Goal: Obtain resource: Download file/media

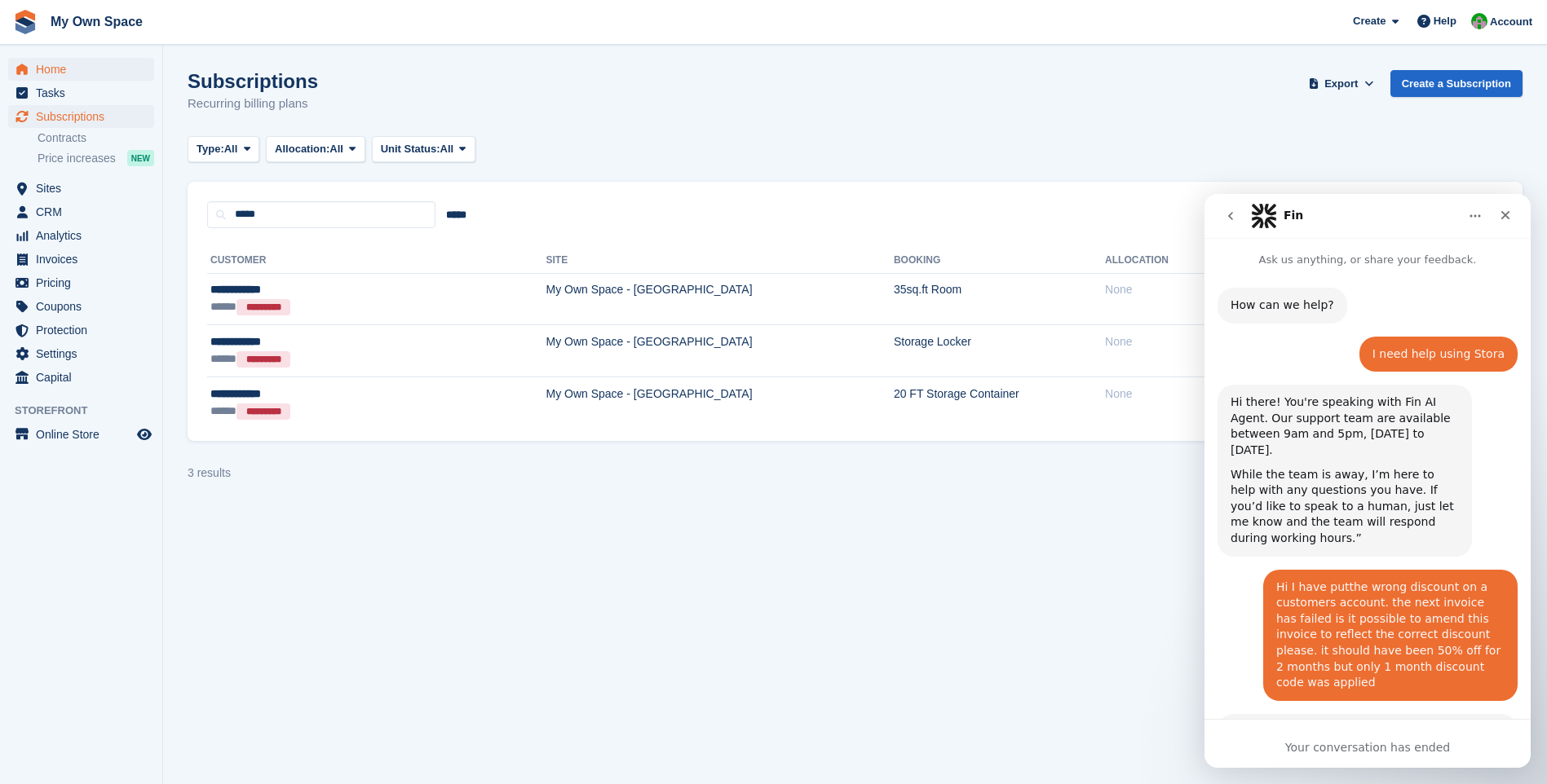
scroll to position [2847, 0]
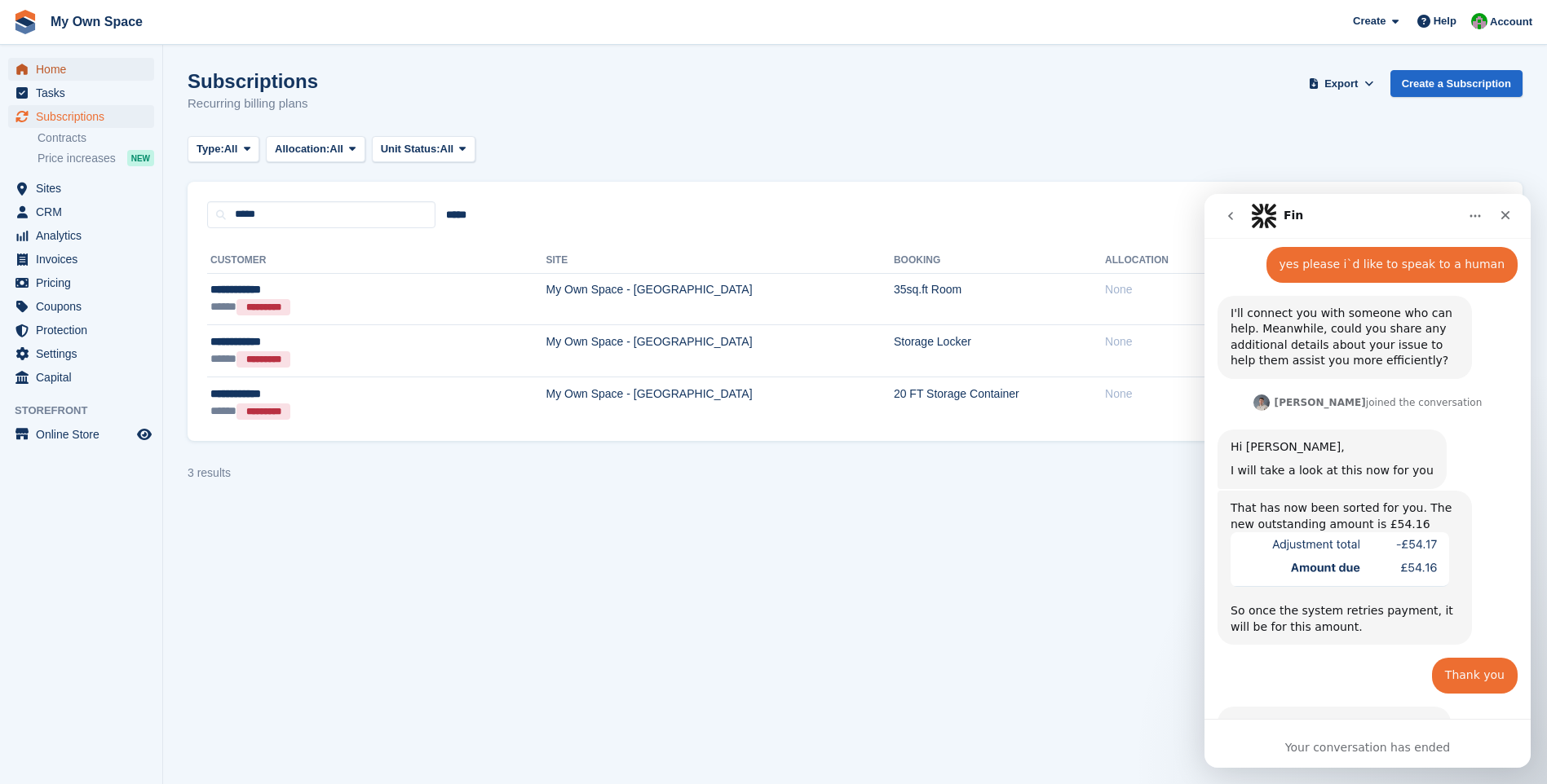
click at [60, 72] on span "Home" at bounding box center [85, 69] width 98 height 23
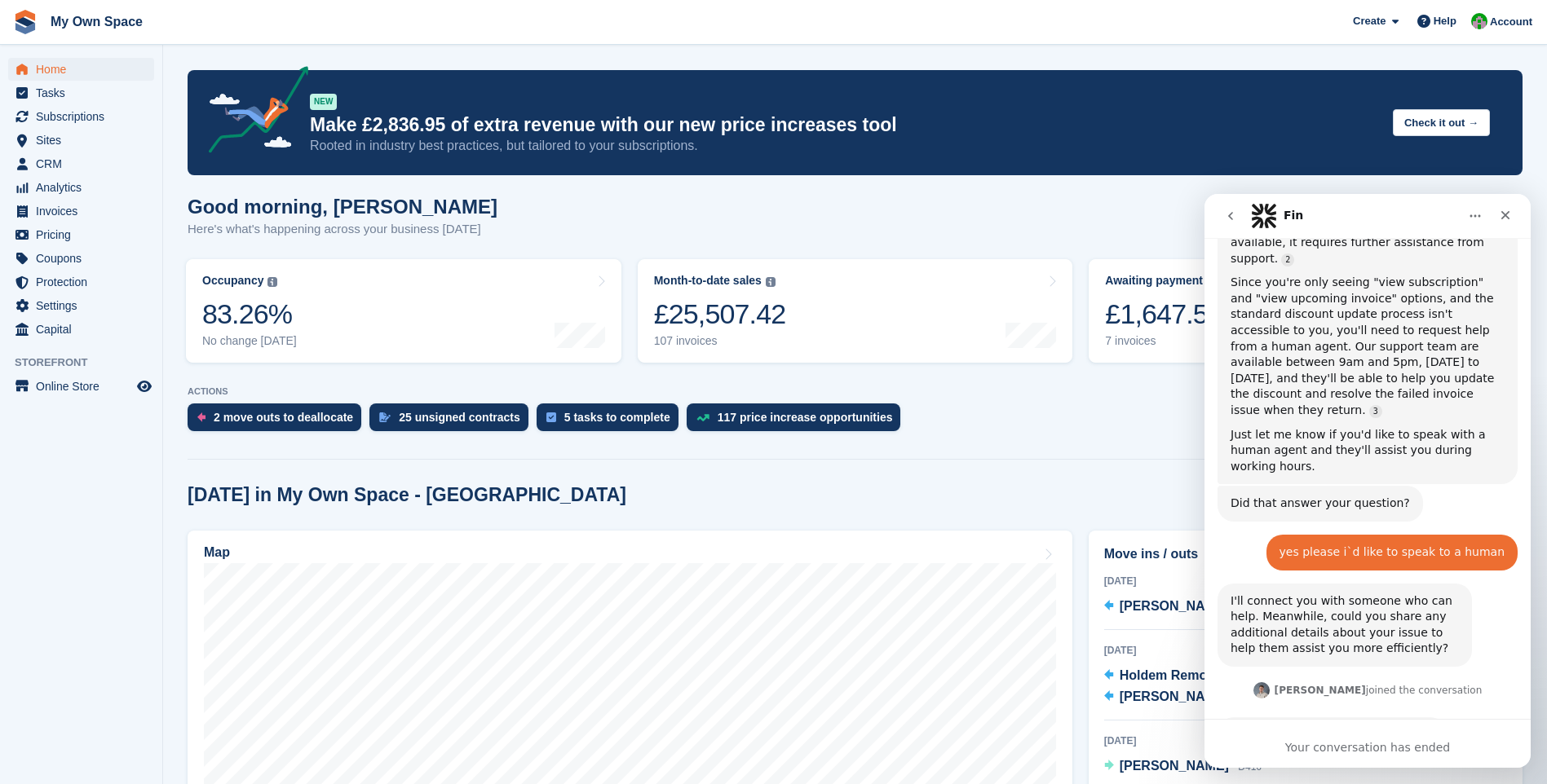
scroll to position [2847, 0]
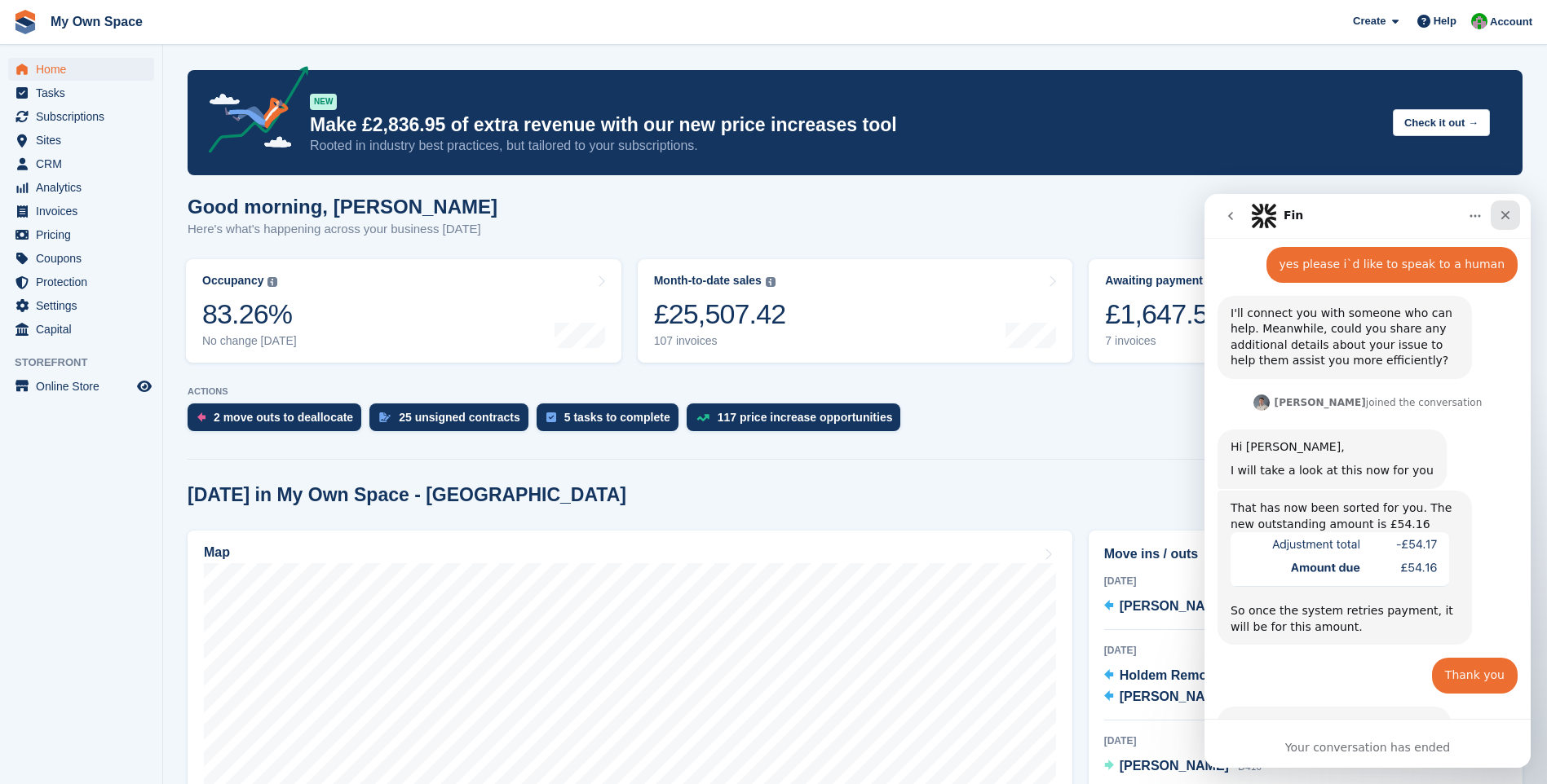
click at [1498, 214] on div "Close" at bounding box center [1505, 215] width 30 height 30
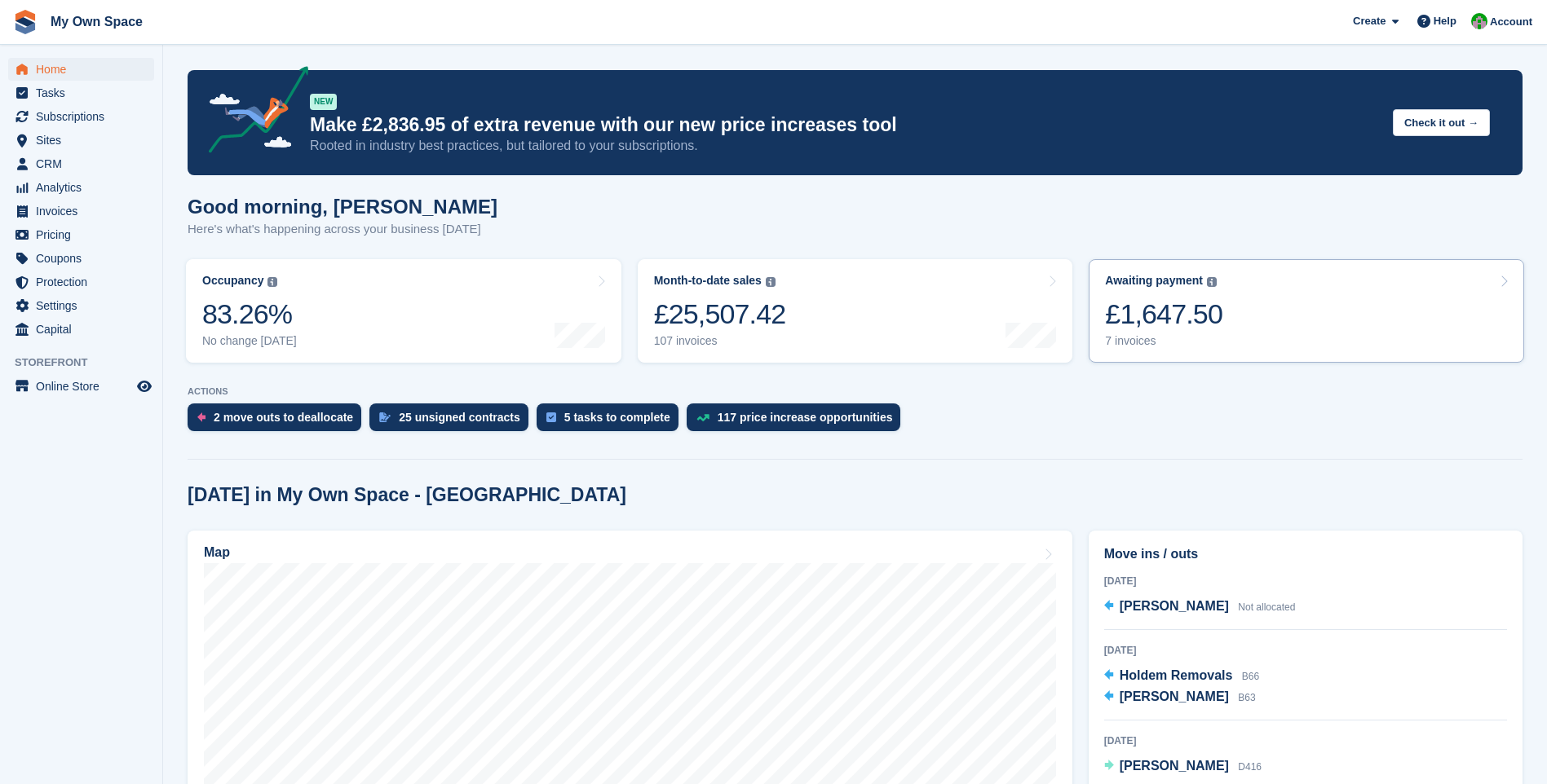
click at [1147, 339] on div "7 invoices" at bounding box center [1163, 341] width 117 height 13
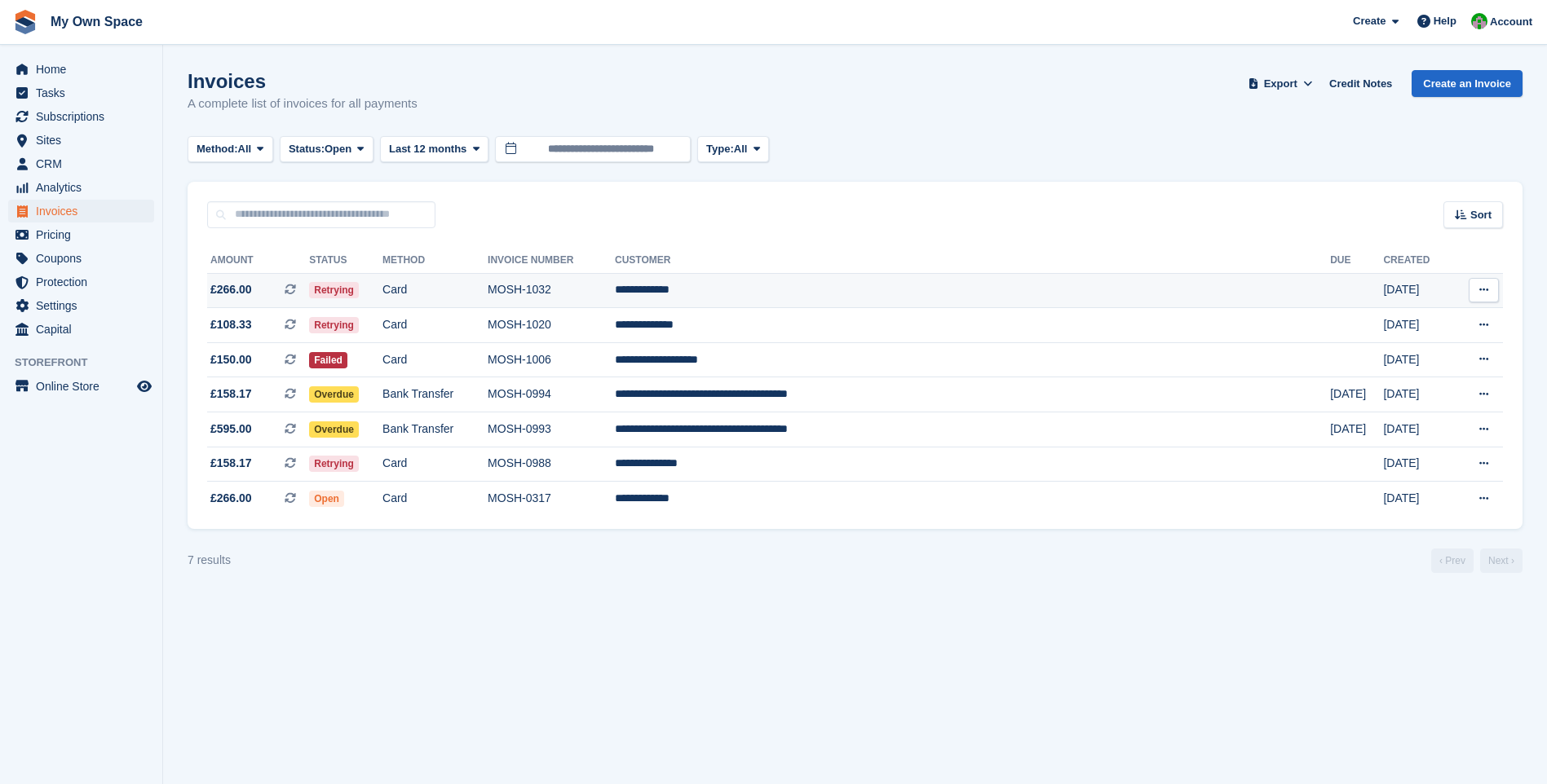
click at [615, 291] on td "MOSH-1032" at bounding box center [551, 291] width 127 height 35
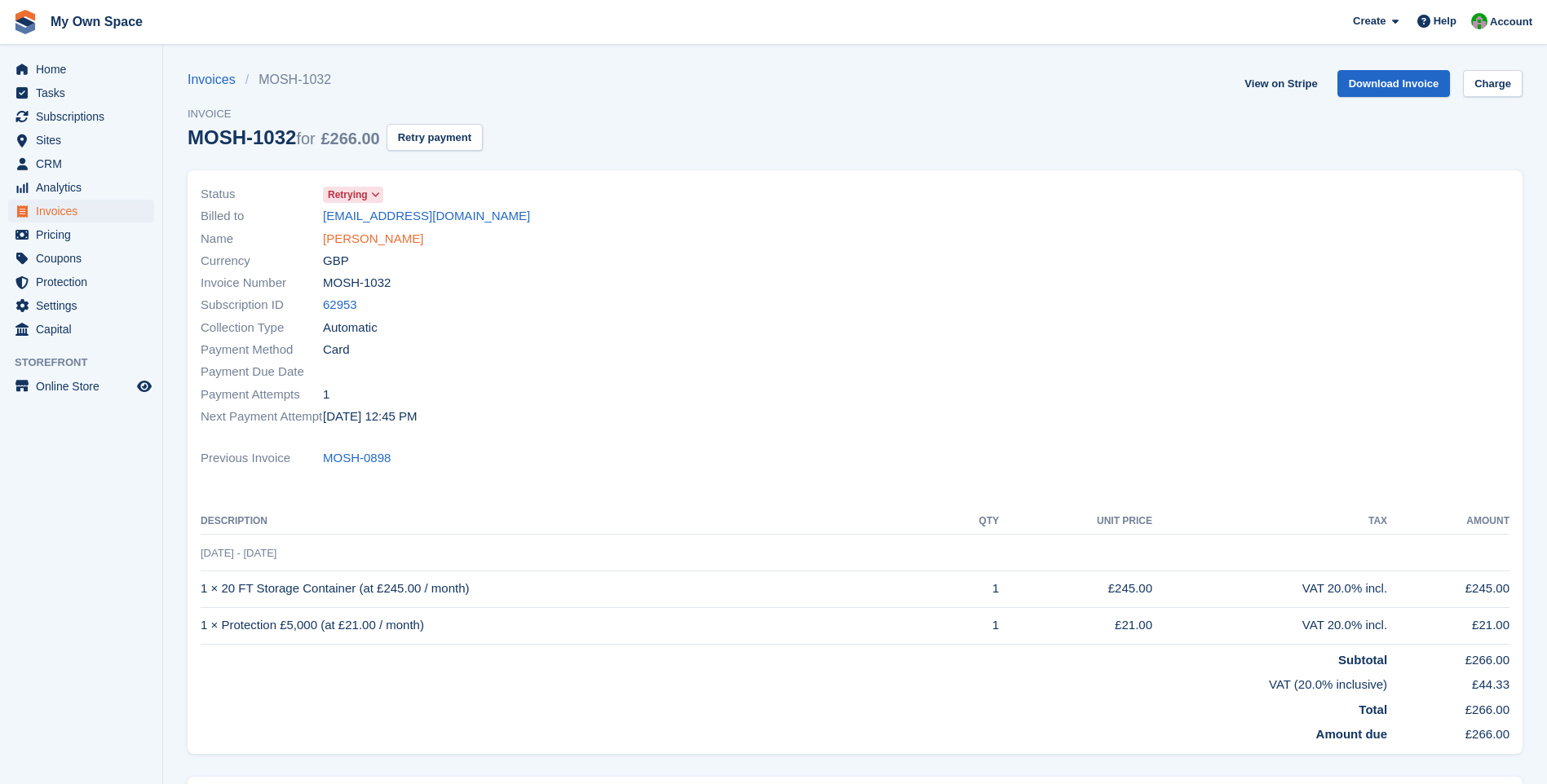
click at [372, 240] on link "Steven Cooper" at bounding box center [373, 239] width 100 height 18
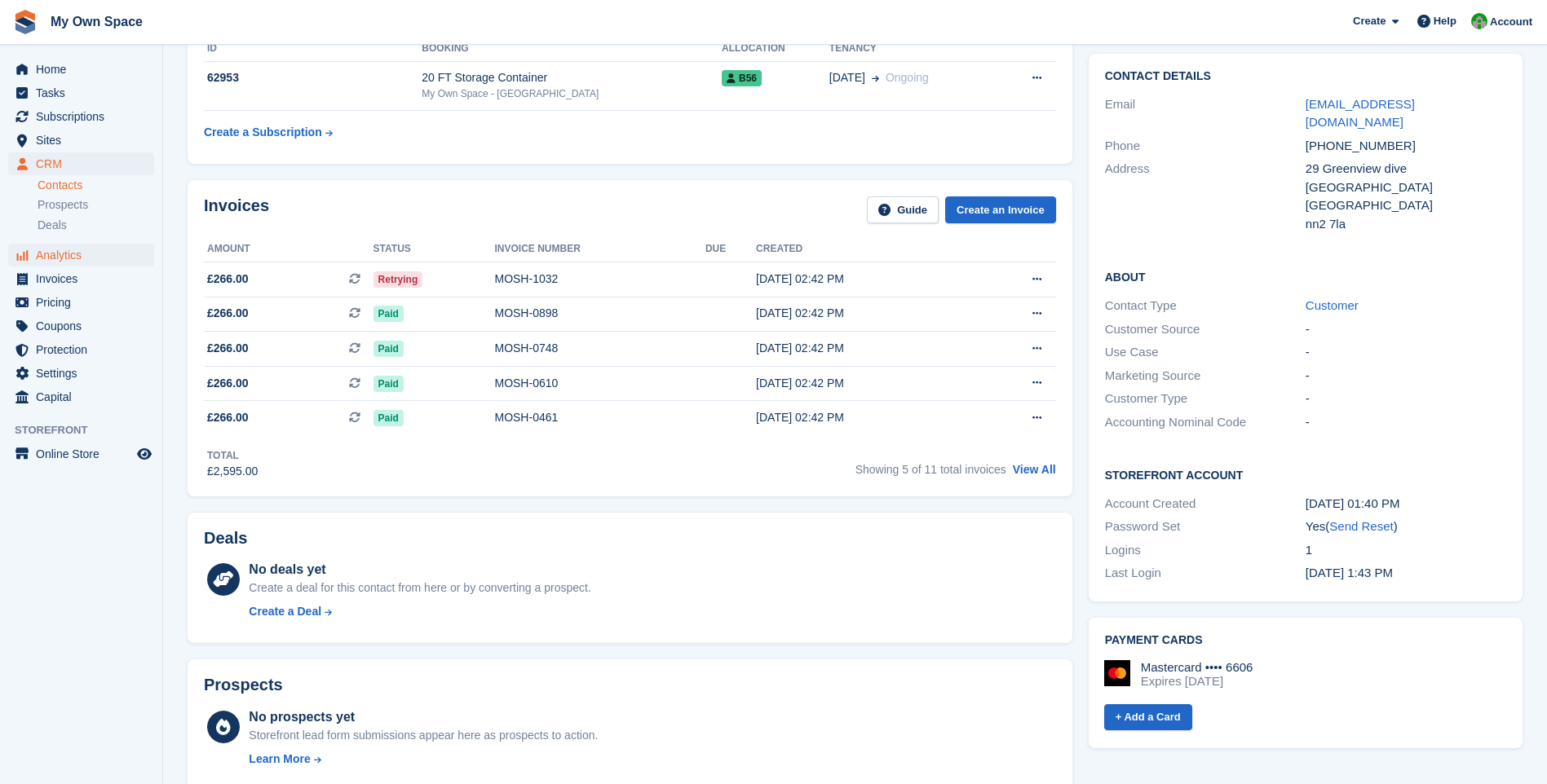
scroll to position [107, 0]
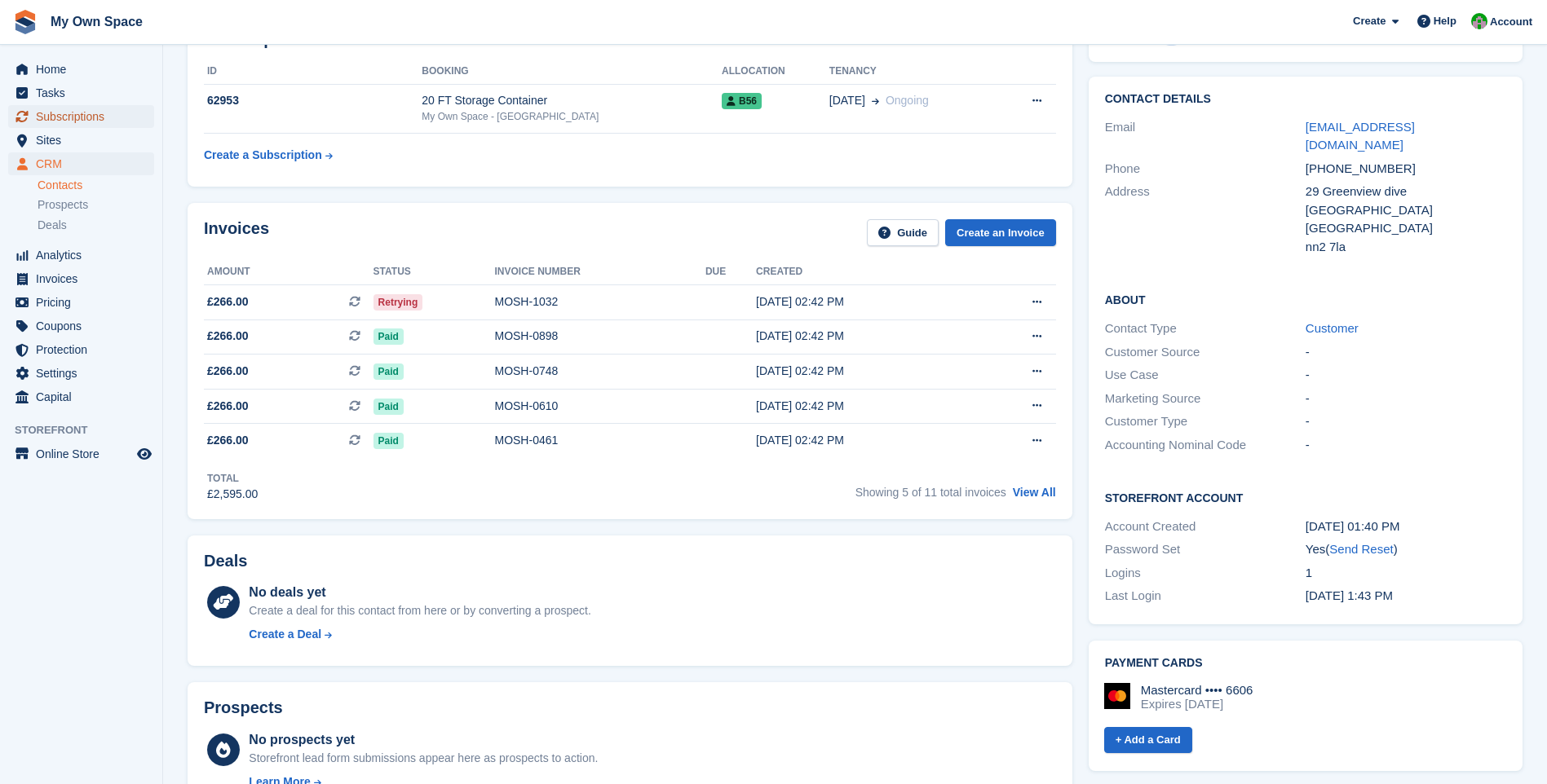
click at [48, 114] on span "Subscriptions" at bounding box center [85, 116] width 98 height 23
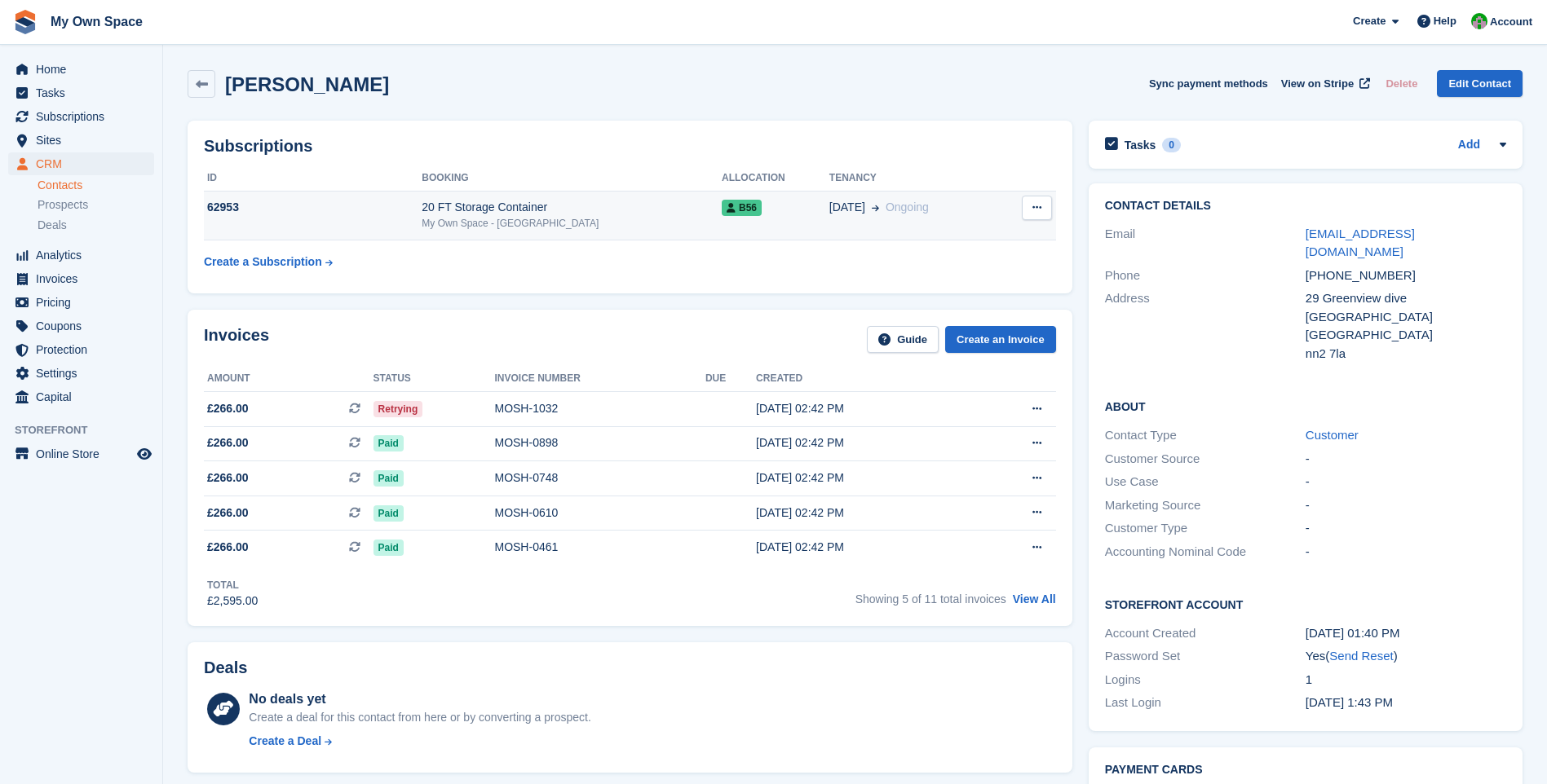
click at [512, 221] on div "My Own Space - [GEOGRAPHIC_DATA]" at bounding box center [571, 223] width 300 height 14
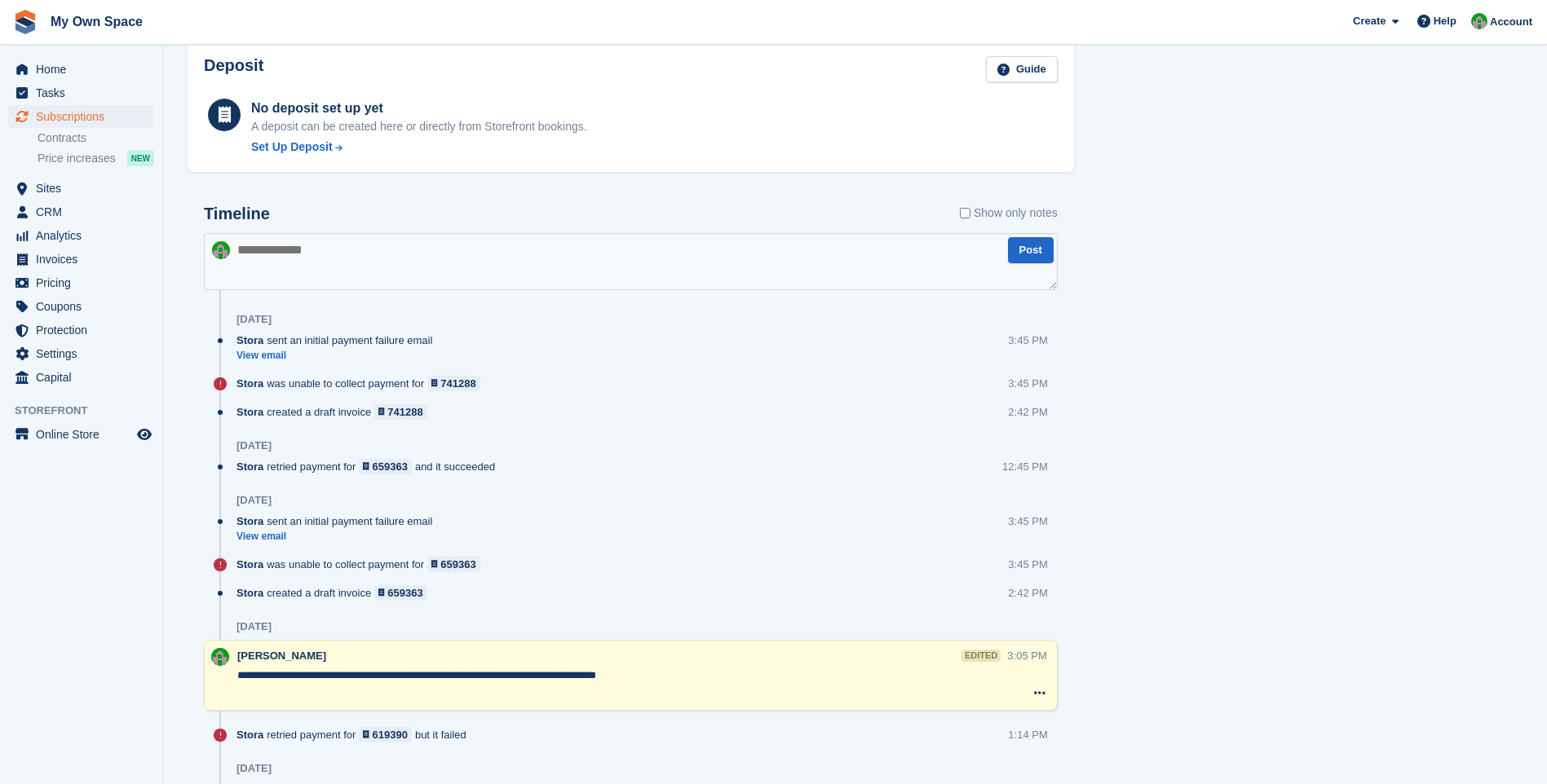
scroll to position [1060, 0]
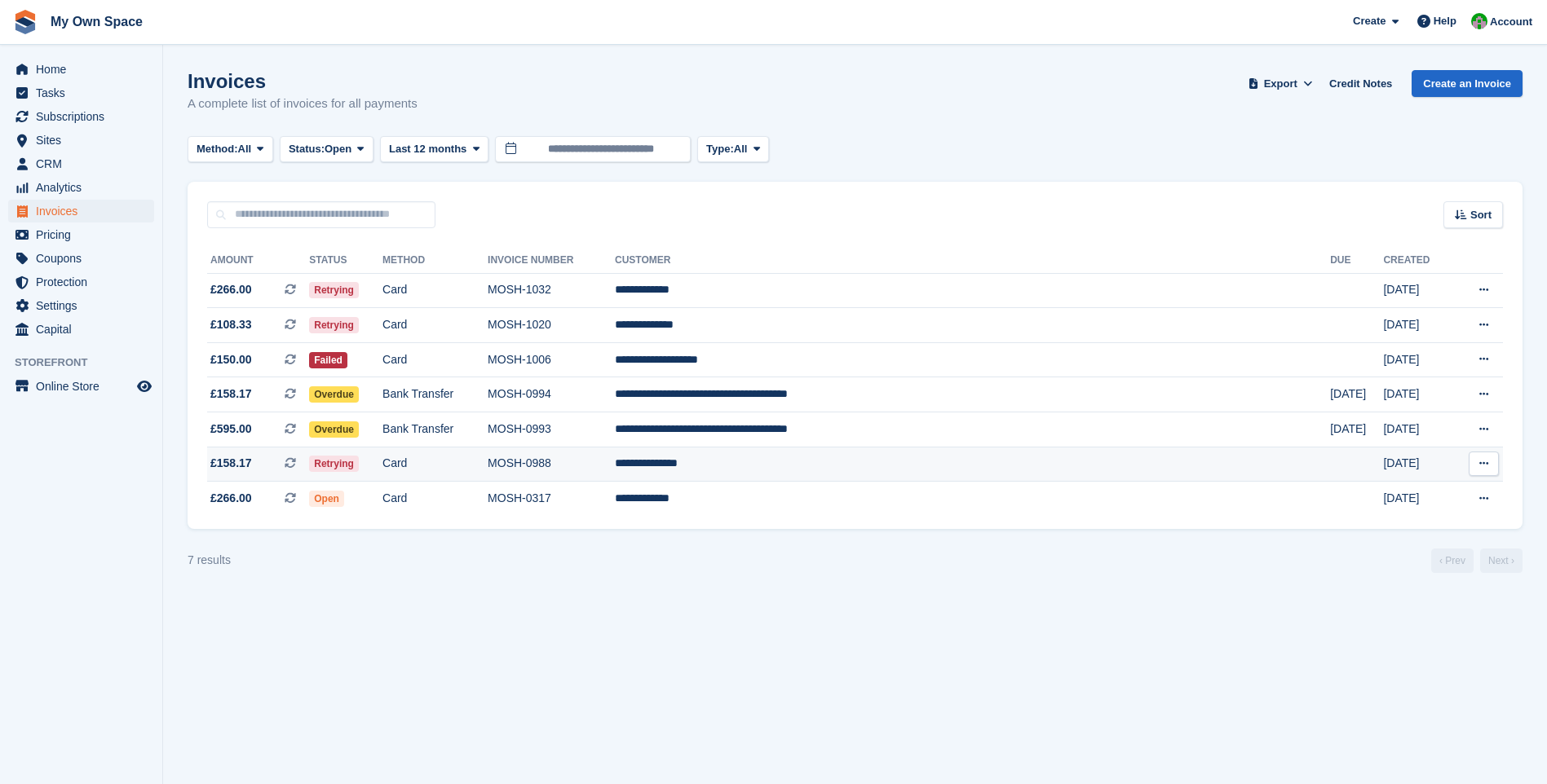
click at [480, 464] on td "Card" at bounding box center [434, 464] width 105 height 35
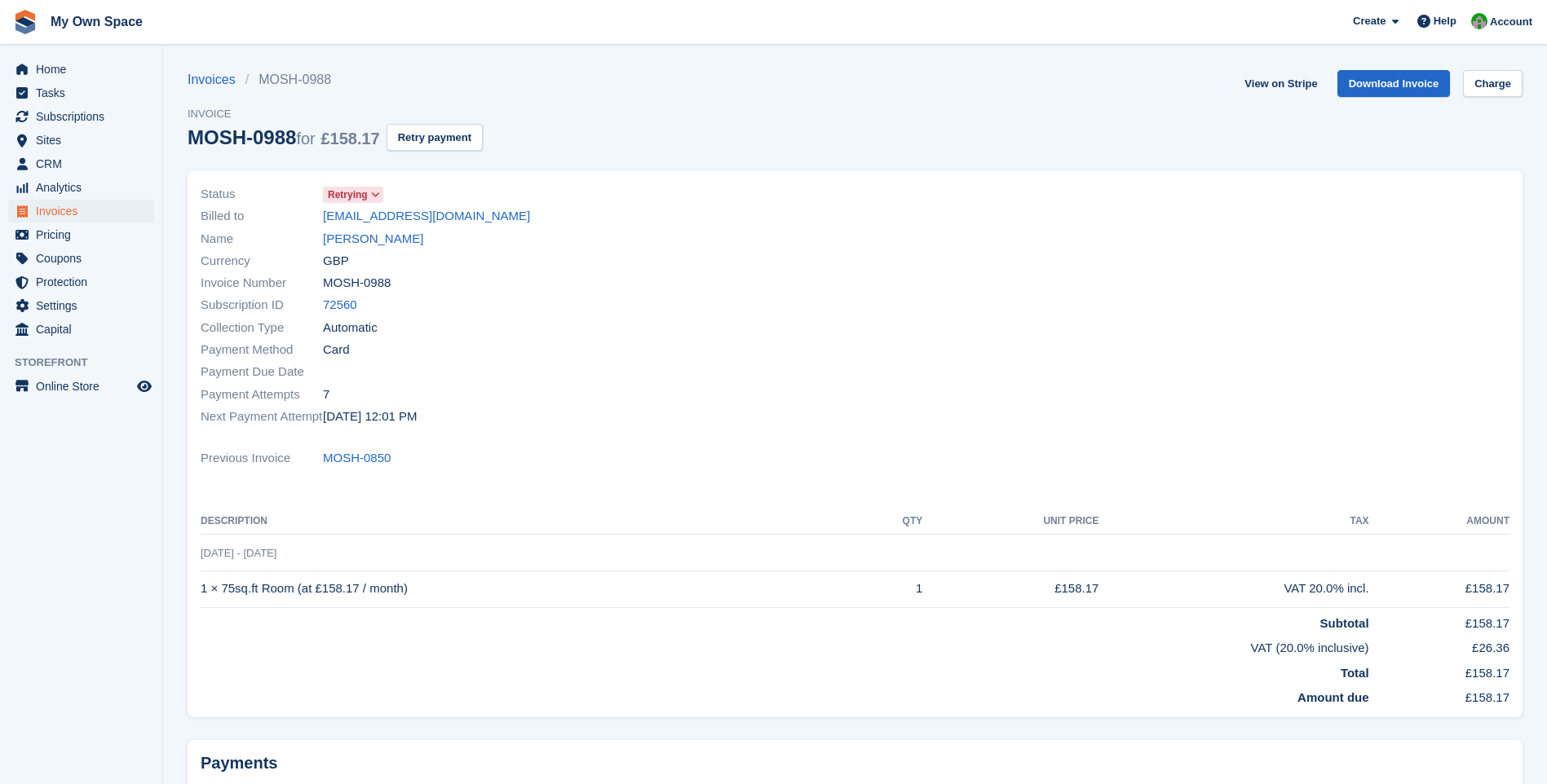
drag, startPoint x: 320, startPoint y: 214, endPoint x: 479, endPoint y: 224, distance: 159.3
click at [479, 224] on div "Billed to lawrence201452@gmail.com" at bounding box center [522, 216] width 645 height 22
copy div "[EMAIL_ADDRESS][DOMAIN_NAME]"
click at [360, 238] on link "[PERSON_NAME]" at bounding box center [373, 239] width 100 height 18
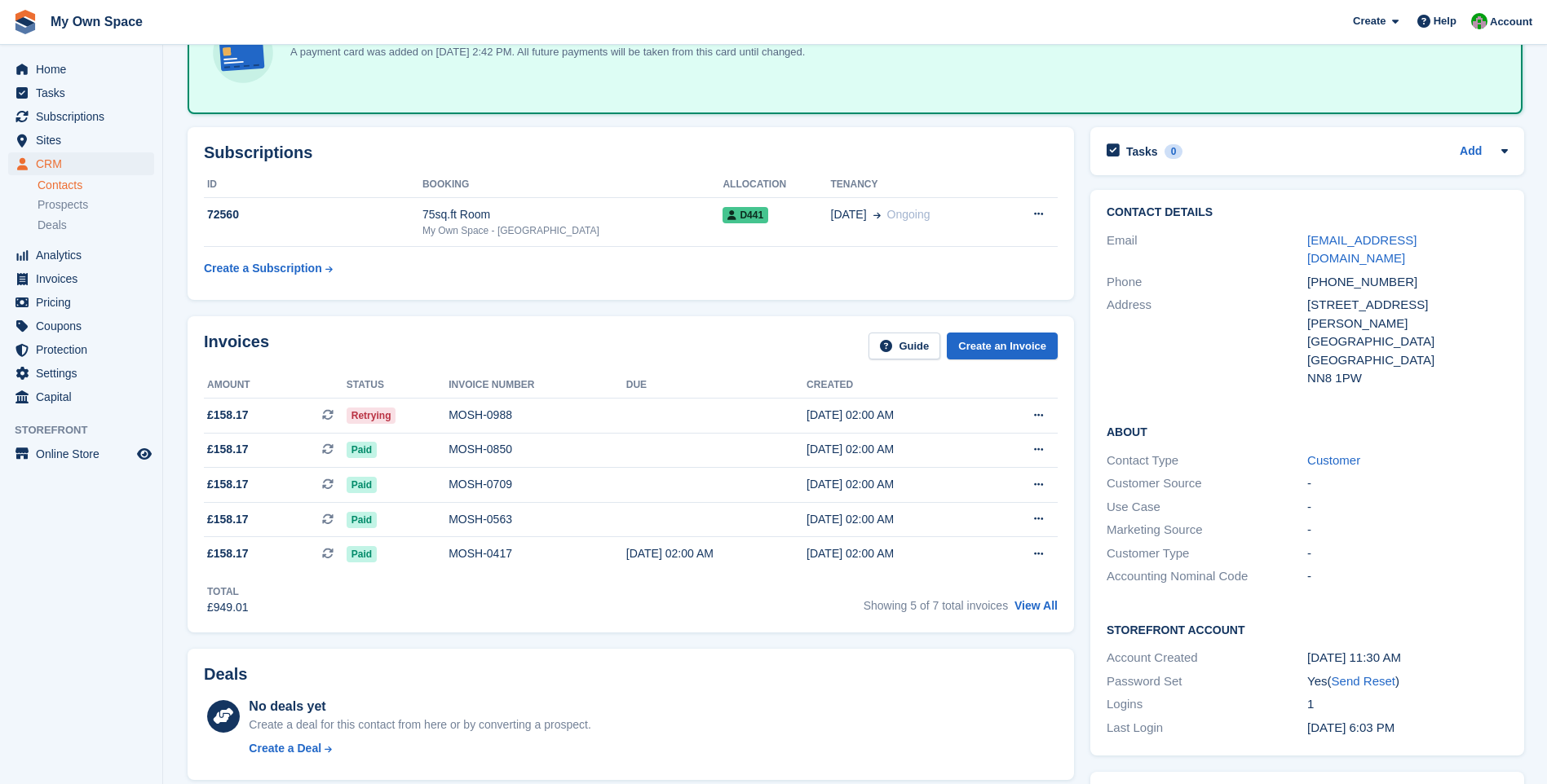
scroll to position [105, 0]
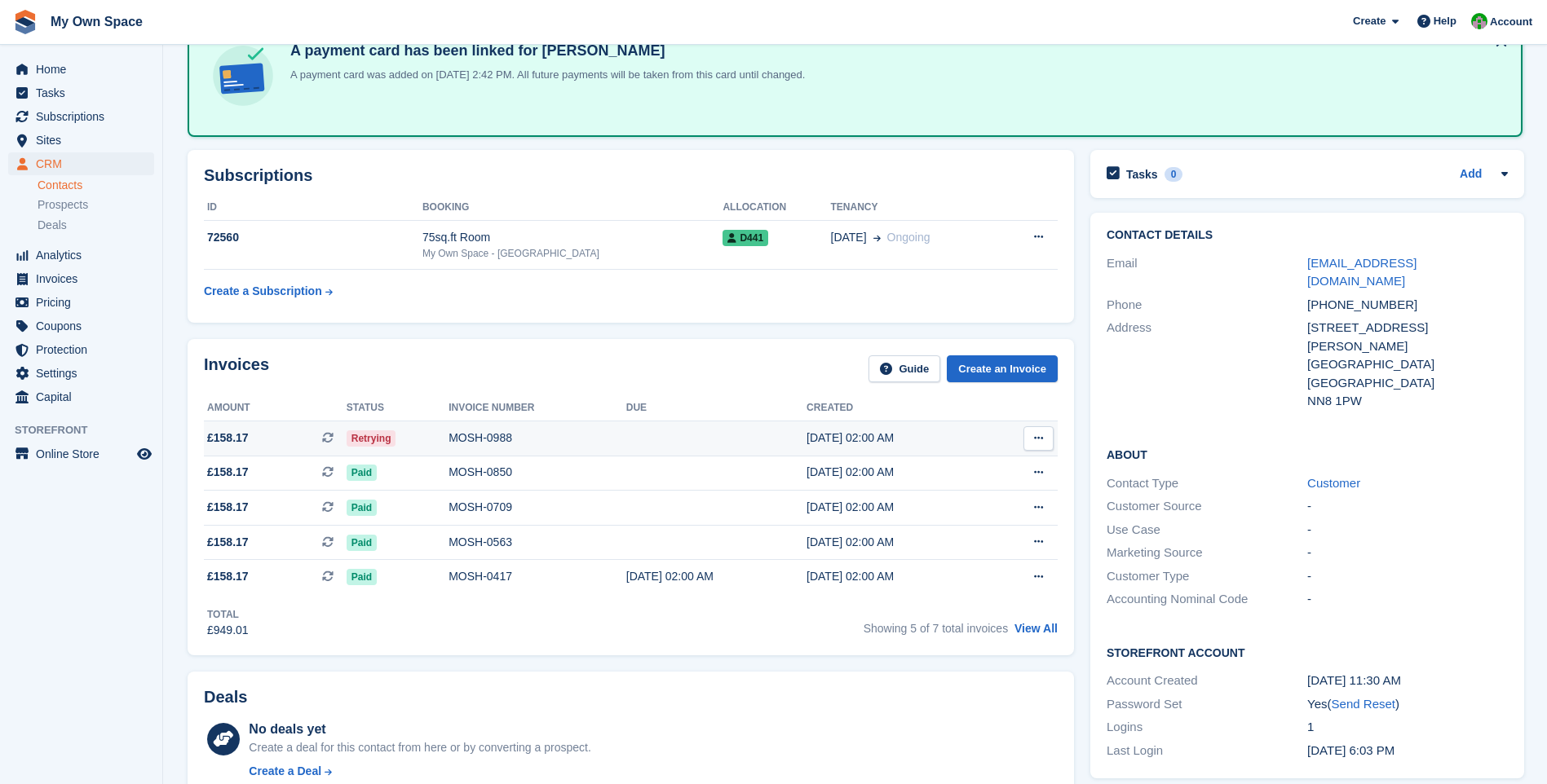
click at [484, 434] on div "MOSH-0988" at bounding box center [537, 439] width 178 height 17
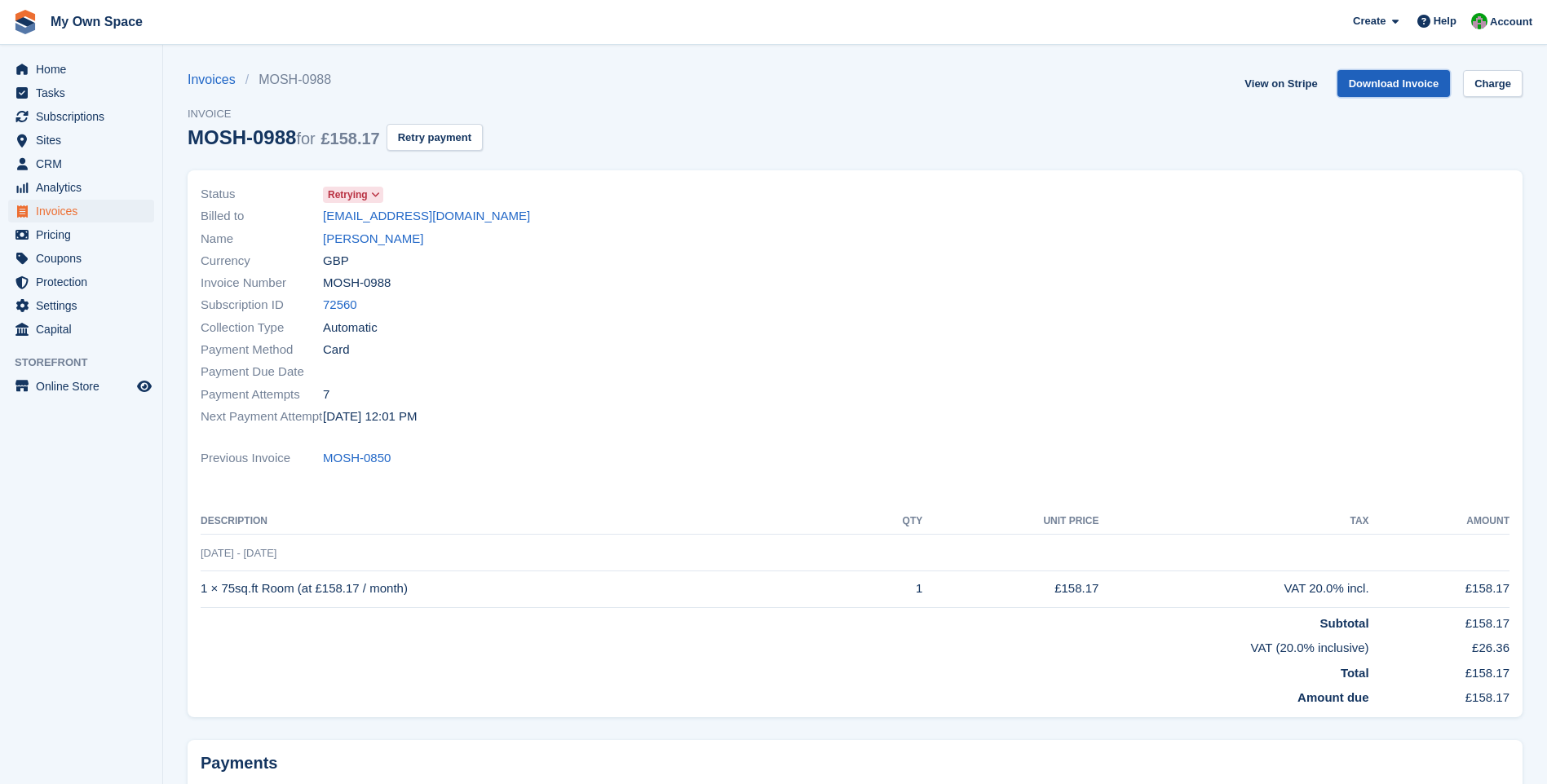
click at [1376, 89] on link "Download Invoice" at bounding box center [1394, 84] width 114 height 27
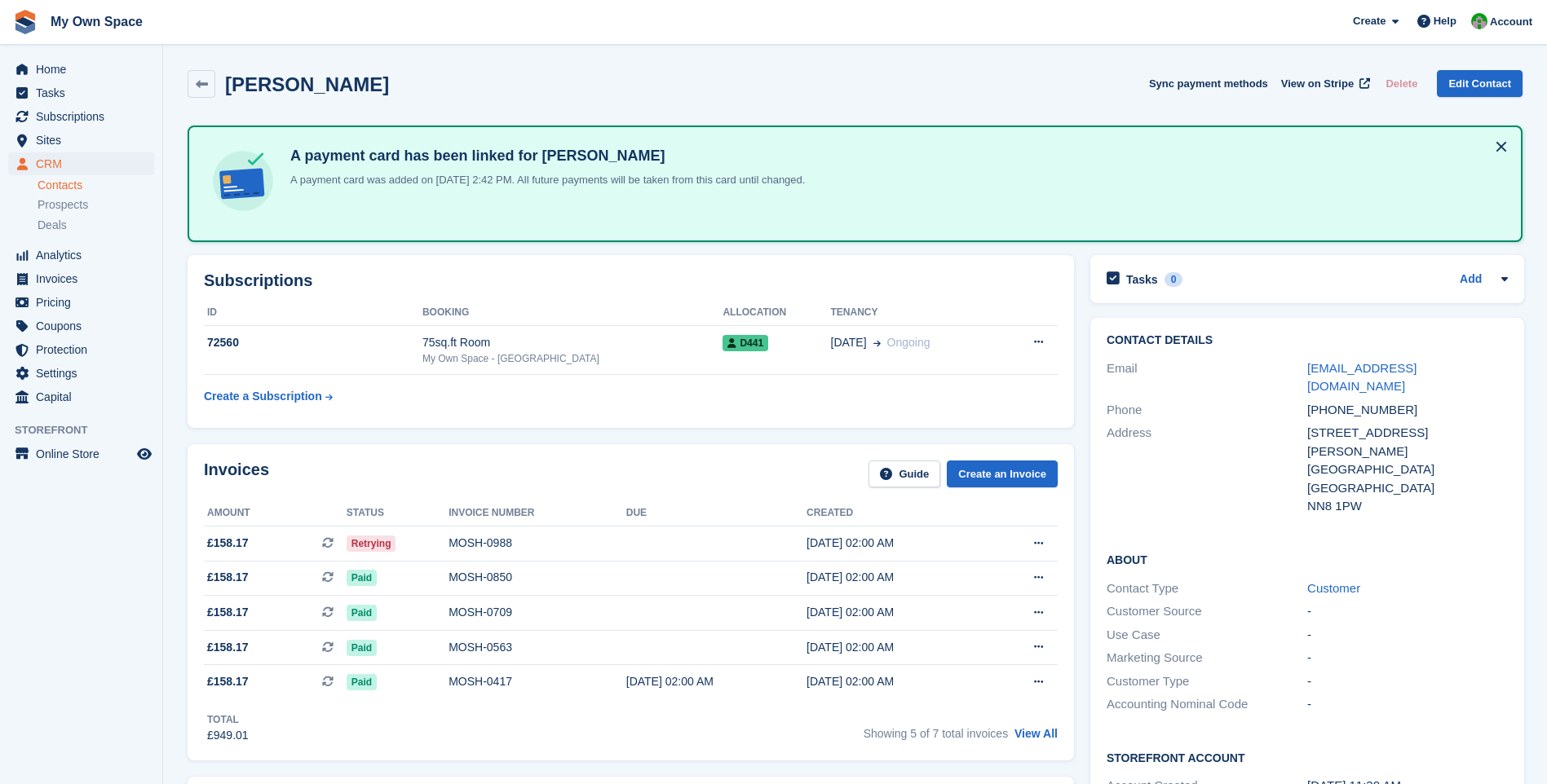
scroll to position [105, 0]
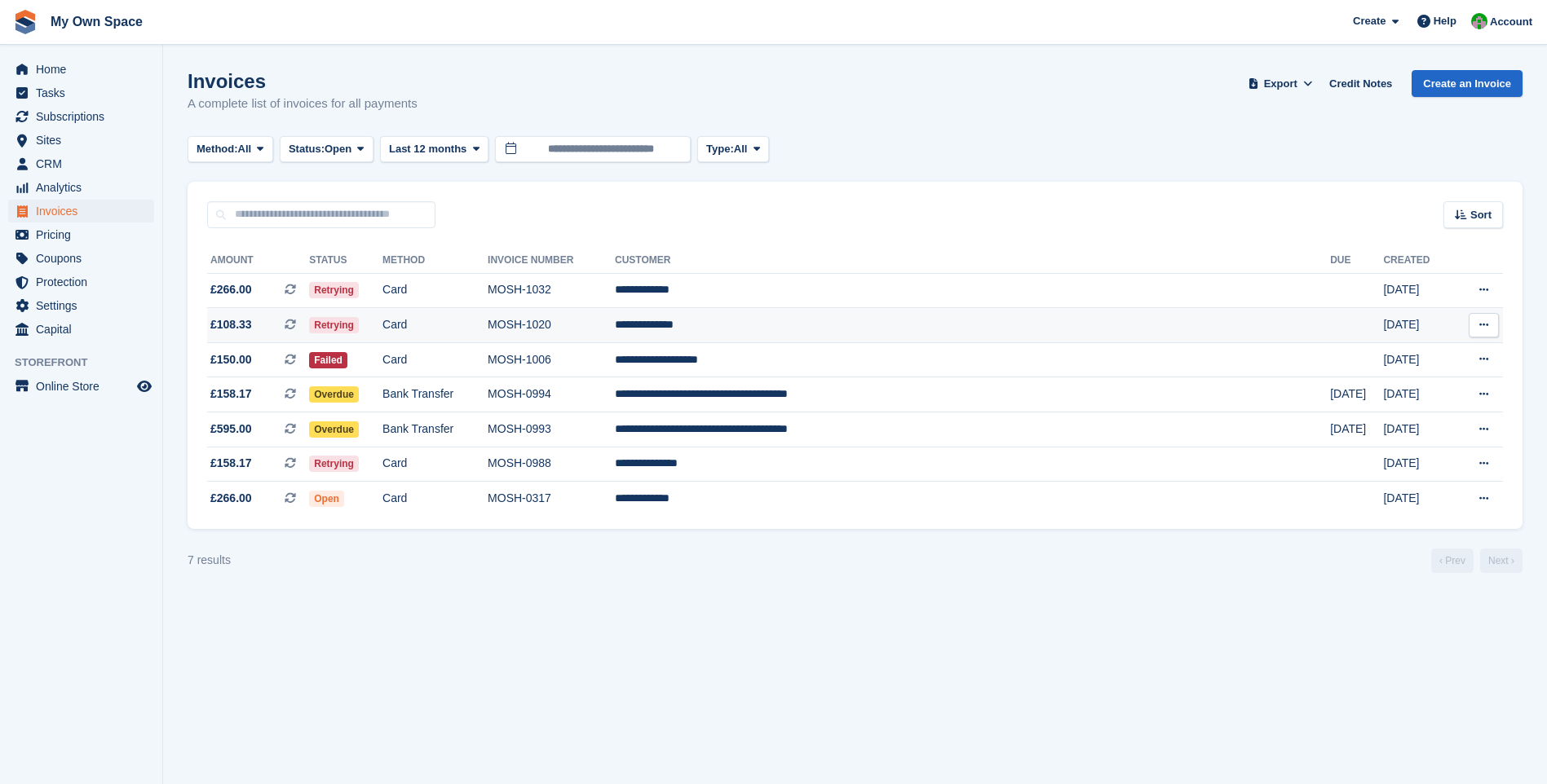
click at [615, 323] on td "MOSH-1020" at bounding box center [551, 325] width 127 height 35
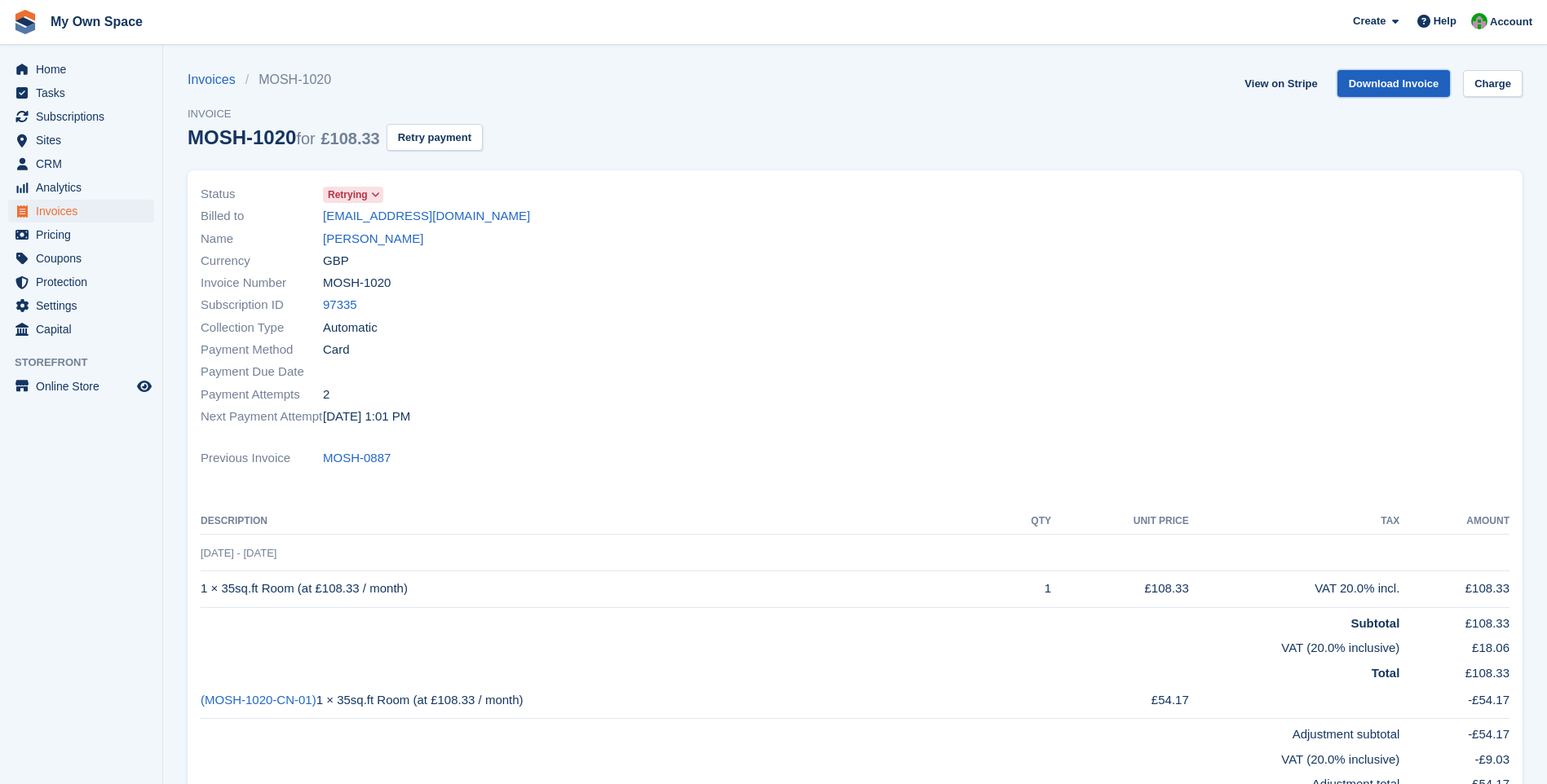
click at [1394, 85] on link "Download Invoice" at bounding box center [1394, 84] width 114 height 27
click at [1398, 83] on link "Download Invoice" at bounding box center [1394, 84] width 114 height 27
drag, startPoint x: 318, startPoint y: 216, endPoint x: 487, endPoint y: 215, distance: 169.0
click at [487, 215] on div "Billed to myrnabondonga@outlook.com" at bounding box center [522, 216] width 645 height 22
copy div "myrnabondonga@outlook.com"
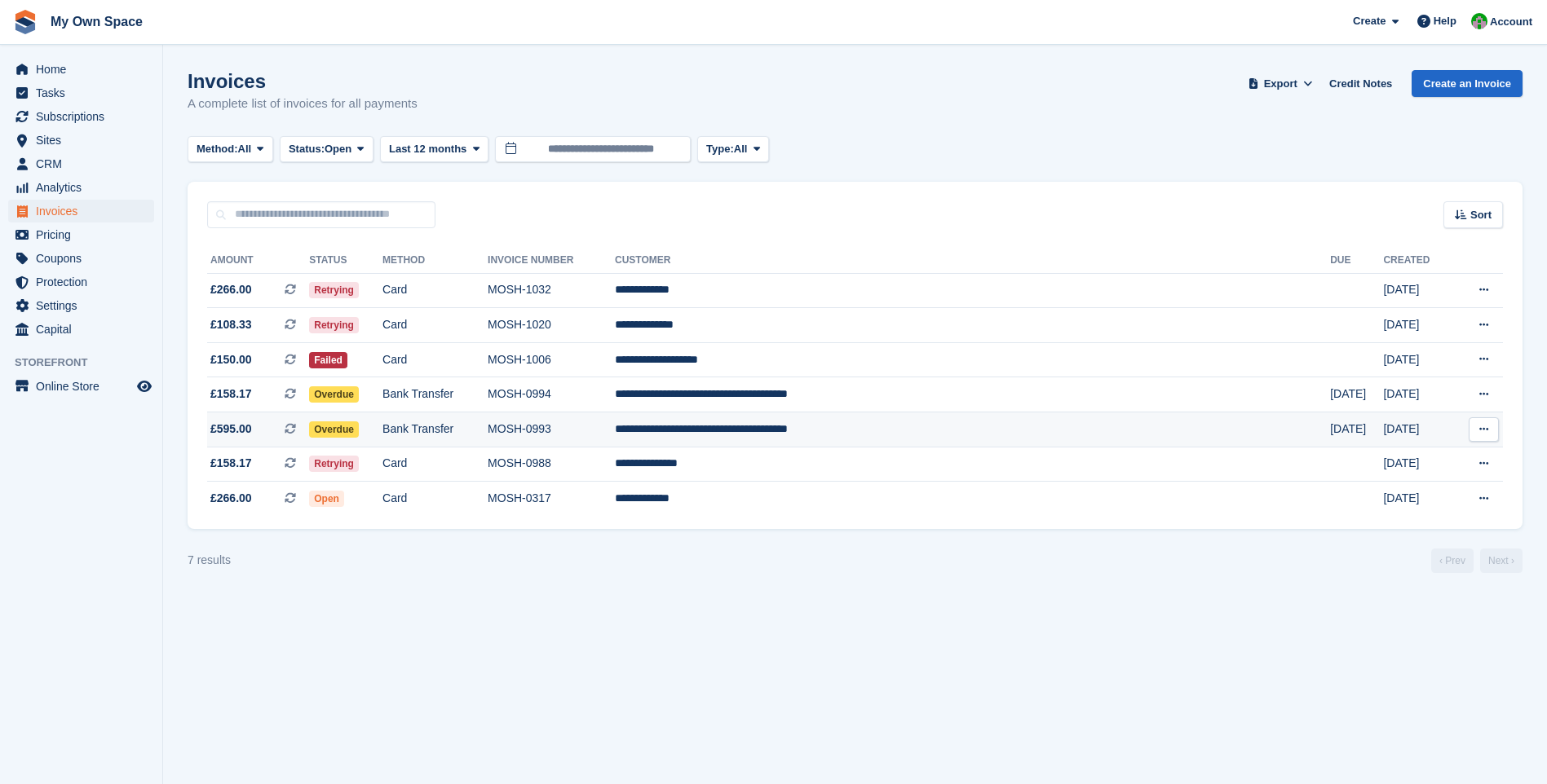
click at [615, 426] on td "MOSH-0993" at bounding box center [551, 430] width 127 height 35
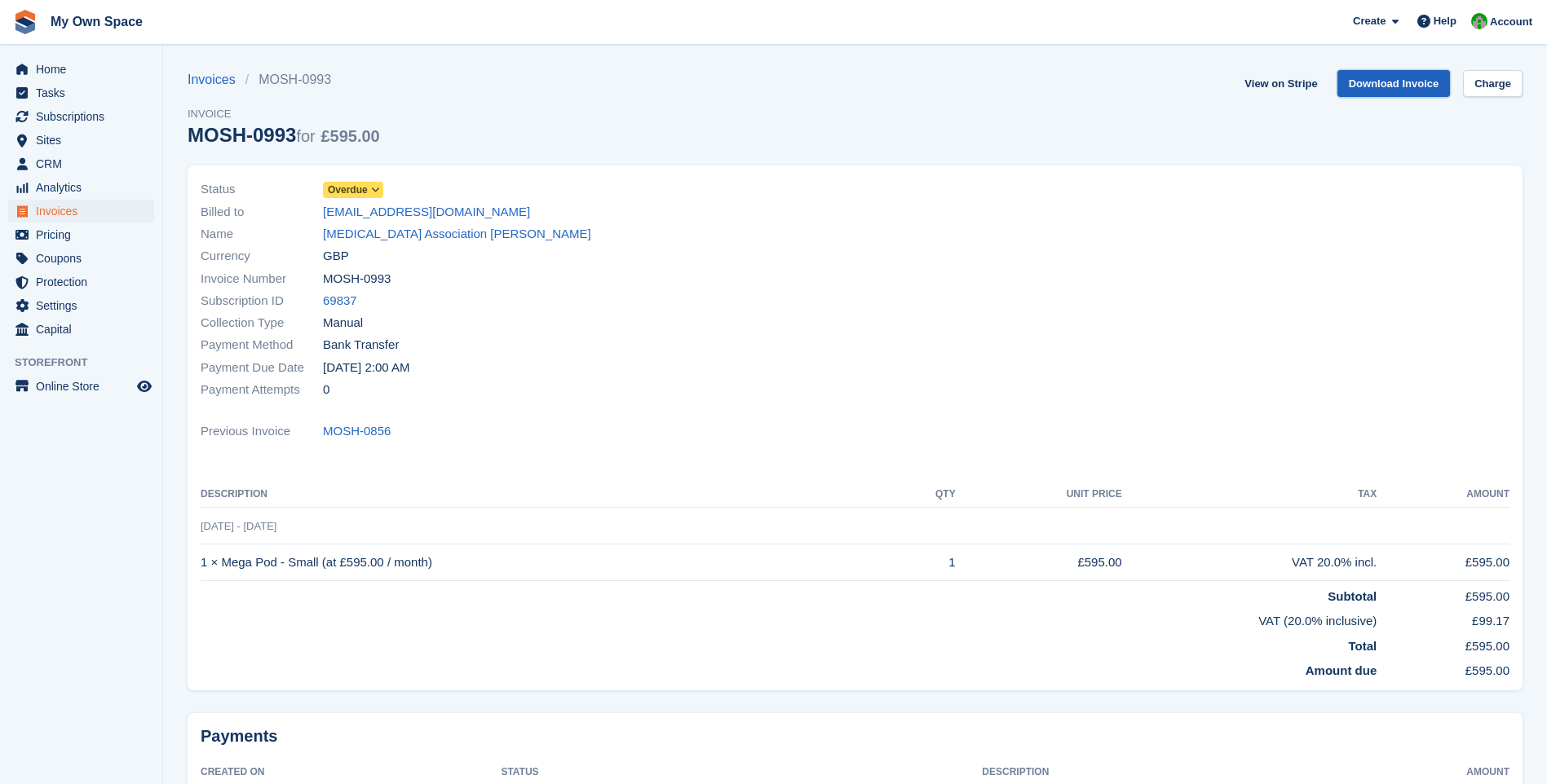
click at [1378, 88] on link "Download Invoice" at bounding box center [1394, 84] width 114 height 27
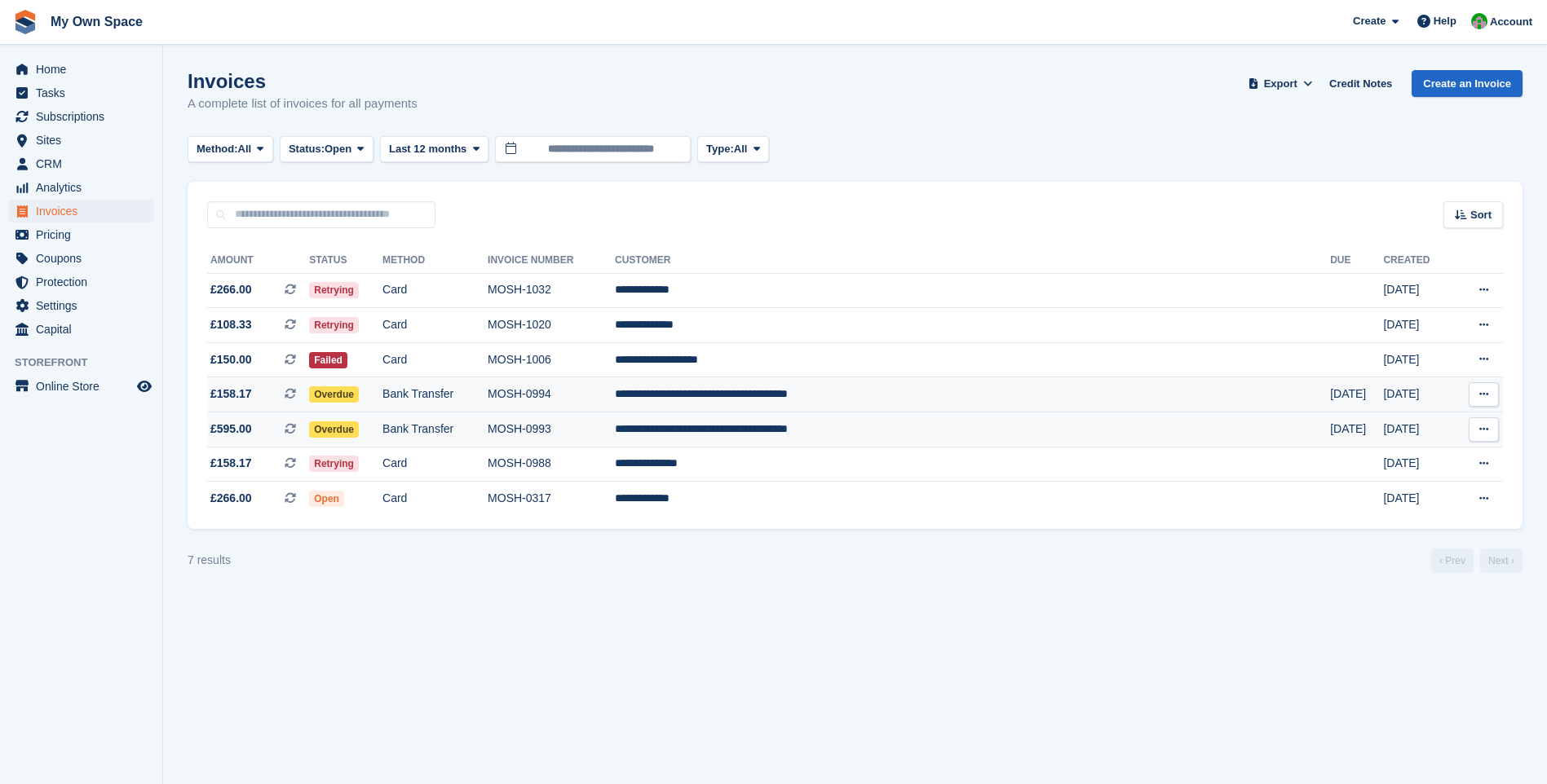
click at [615, 393] on td "MOSH-0994" at bounding box center [551, 394] width 127 height 35
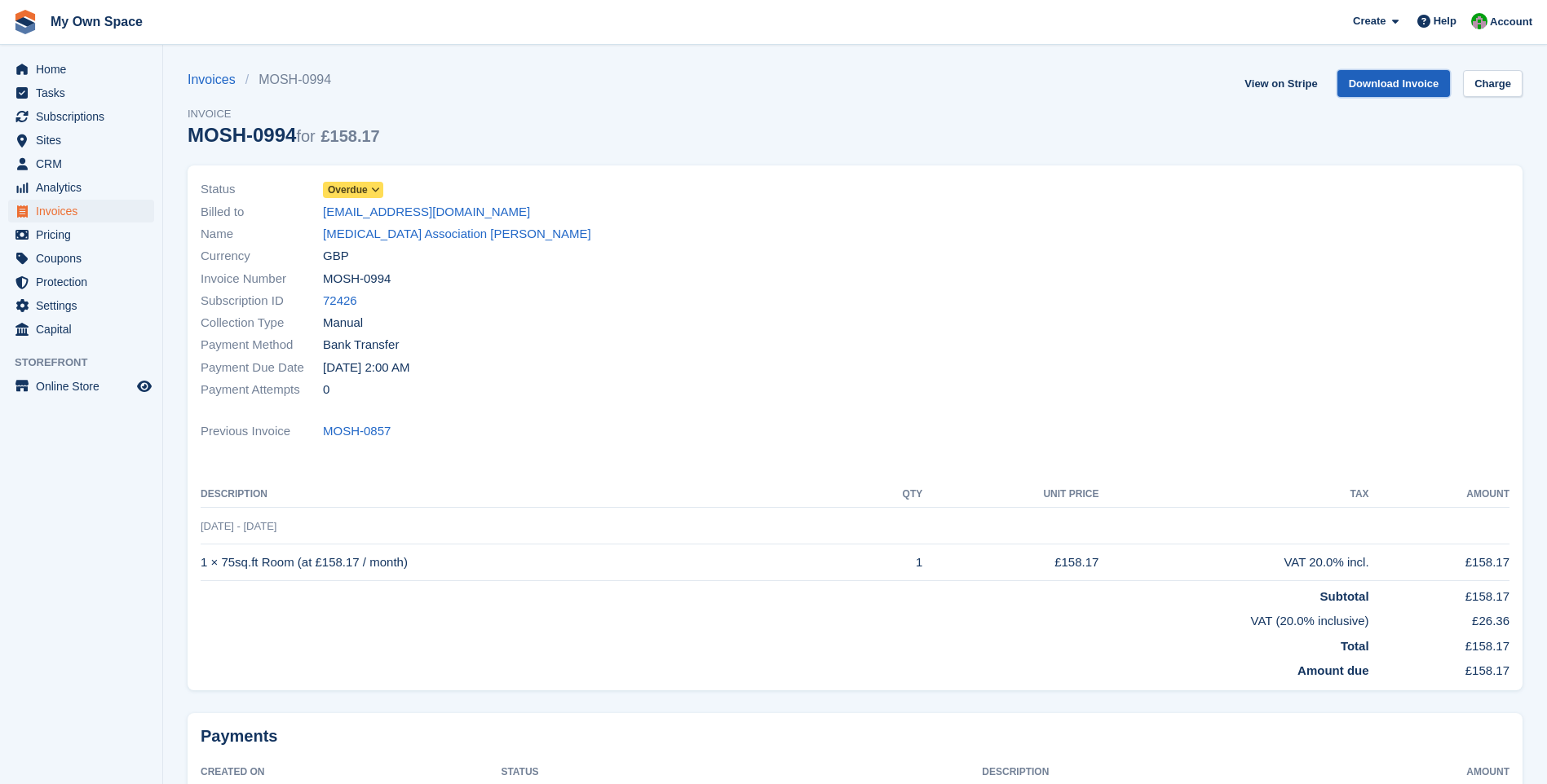
click at [1409, 86] on link "Download Invoice" at bounding box center [1394, 84] width 114 height 27
click at [361, 213] on link "invoices@mndassociation.org" at bounding box center [426, 212] width 207 height 18
drag, startPoint x: 317, startPoint y: 212, endPoint x: 484, endPoint y: 216, distance: 167.0
click at [484, 216] on div "Billed to invoices@mndassociation.org" at bounding box center [522, 211] width 645 height 22
copy div "invoices@mndassociation.org"
